Goal: Information Seeking & Learning: Understand process/instructions

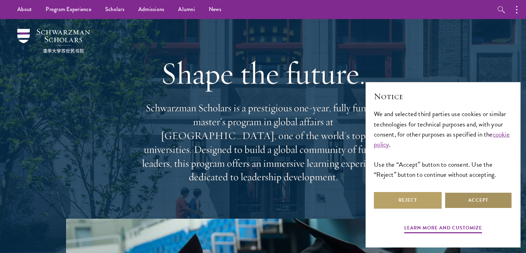
click at [494, 201] on button "Accept" at bounding box center [479, 200] width 68 height 17
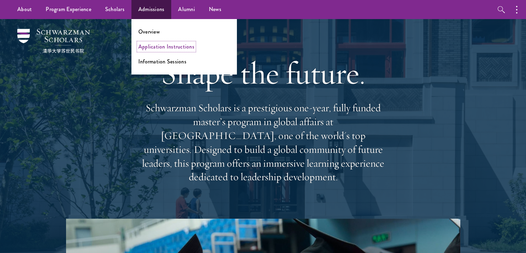
click at [152, 49] on link "Application Instructions" at bounding box center [166, 47] width 56 height 8
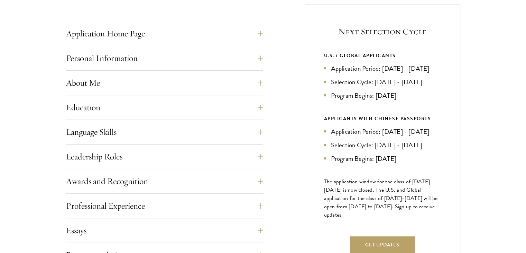
scroll to position [277, 0]
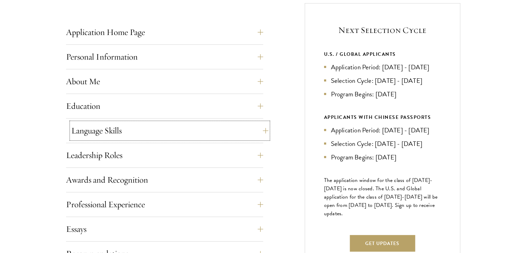
click at [266, 128] on button "Language Skills" at bounding box center [169, 130] width 197 height 17
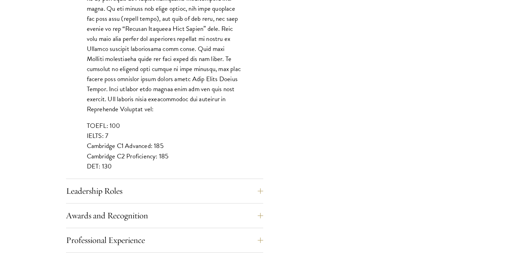
scroll to position [595, 0]
